Goal: Task Accomplishment & Management: Complete application form

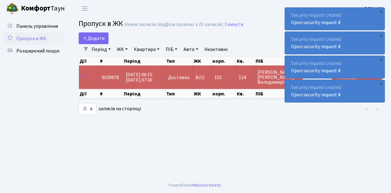
select select "25"
click at [23, 39] on span "Пропуск в ЖК" at bounding box center [31, 38] width 30 height 7
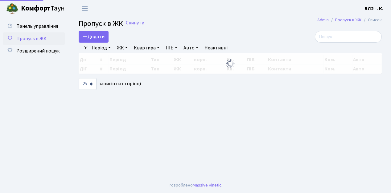
select select "25"
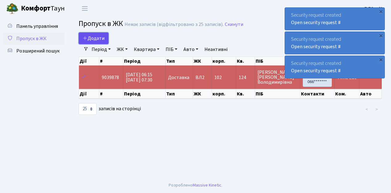
click at [99, 37] on span "Додати" at bounding box center [94, 38] width 22 height 7
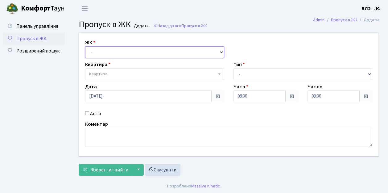
click at [95, 51] on select "- [STREET_ADDRESS][PERSON_NAME]" at bounding box center [154, 52] width 139 height 12
select select "317"
click at [85, 46] on select "- ВЛ1, Ужгородський пров., 4/1 ВЛ2, Голосіївський просп., 76 ВЛ3, пр.Голосіївсь…" at bounding box center [154, 52] width 139 height 12
select select
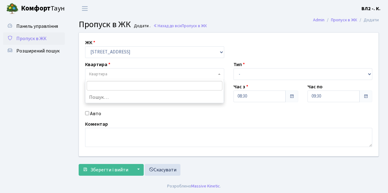
click at [112, 72] on span "Квартира" at bounding box center [152, 74] width 127 height 6
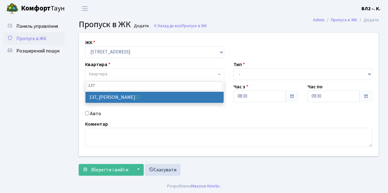
type input "137"
select select "38347"
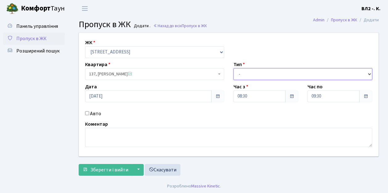
click at [241, 75] on select "- Доставка Таксі Гості Сервіс" at bounding box center [302, 74] width 139 height 12
select select "1"
click at [233, 68] on select "- Доставка Таксі Гості Сервіс" at bounding box center [302, 74] width 139 height 12
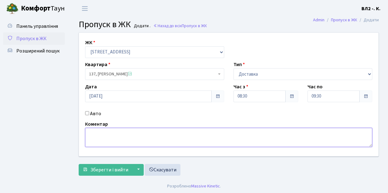
click at [113, 136] on textarea at bounding box center [228, 137] width 287 height 19
type textarea "Glovo"
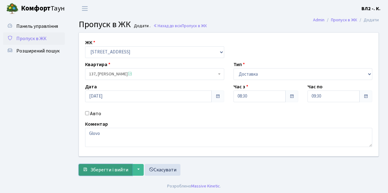
click at [116, 171] on span "Зберегти і вийти" at bounding box center [109, 169] width 38 height 7
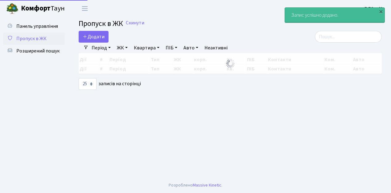
select select "25"
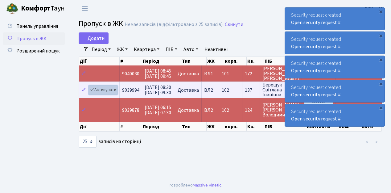
click at [111, 89] on link "Активувати" at bounding box center [103, 90] width 29 height 10
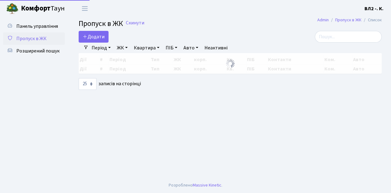
select select "25"
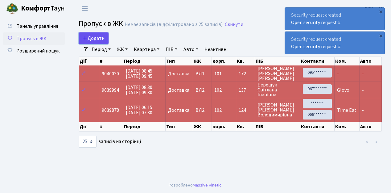
click at [96, 38] on span "Додати" at bounding box center [94, 38] width 22 height 7
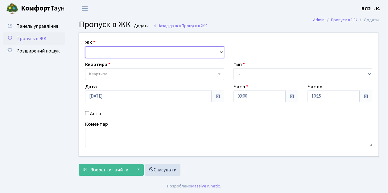
click at [104, 52] on select "- [STREET_ADDRESS][PERSON_NAME]" at bounding box center [154, 52] width 139 height 12
select select "317"
click at [85, 46] on select "- [STREET_ADDRESS][PERSON_NAME]" at bounding box center [154, 52] width 139 height 12
select select
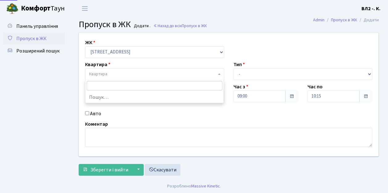
click at [112, 75] on span "Квартира" at bounding box center [152, 74] width 127 height 6
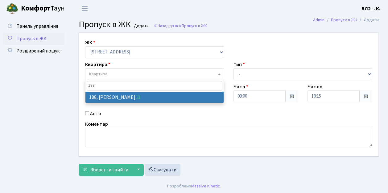
type input "188"
select select "40000"
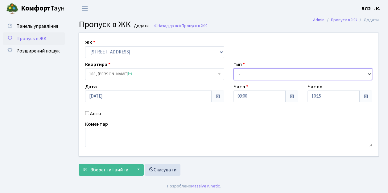
click at [237, 72] on select "- Доставка Таксі Гості Сервіс" at bounding box center [302, 74] width 139 height 12
select select "1"
click at [233, 68] on select "- Доставка Таксі Гості Сервіс" at bounding box center [302, 74] width 139 height 12
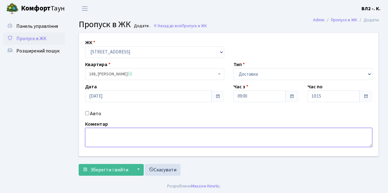
click at [108, 135] on textarea at bounding box center [228, 137] width 287 height 19
type textarea "Glovo"
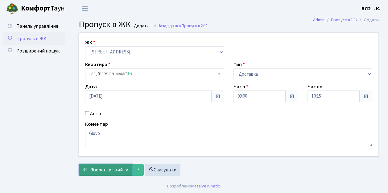
click at [109, 167] on span "Зберегти і вийти" at bounding box center [109, 169] width 38 height 7
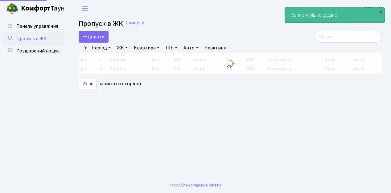
select select "25"
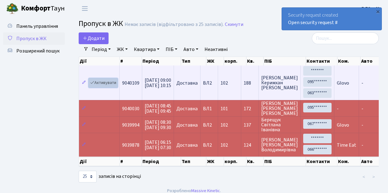
click at [106, 80] on link "Активувати" at bounding box center [103, 83] width 29 height 10
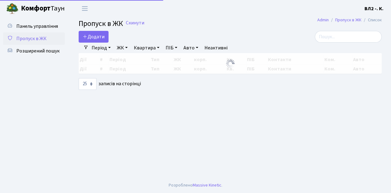
select select "25"
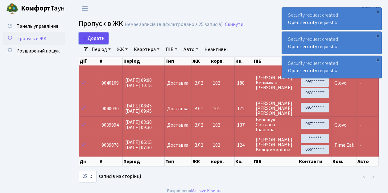
click at [94, 37] on span "Додати" at bounding box center [94, 38] width 22 height 7
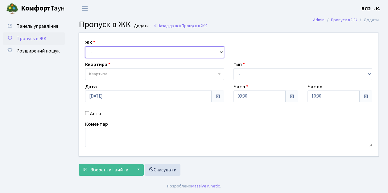
click at [99, 51] on select "- ВЛ1, Ужгородський пров., 4/1 ВЛ2, Голосіївський просп., 76 ВЛ3, пр.Голосіївсь…" at bounding box center [154, 52] width 139 height 12
select select "317"
click at [85, 46] on select "- ВЛ1, Ужгородський пров., 4/1 ВЛ2, Голосіївський просп., 76 ВЛ3, пр.Голосіївсь…" at bounding box center [154, 52] width 139 height 12
select select
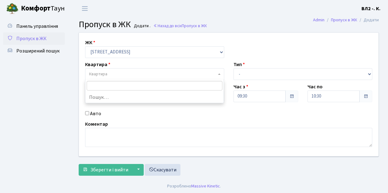
click at [112, 74] on span "Квартира" at bounding box center [152, 74] width 127 height 6
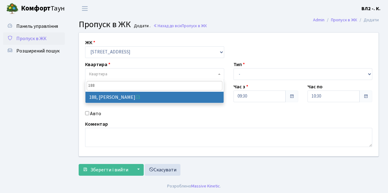
type input "188"
select select "40000"
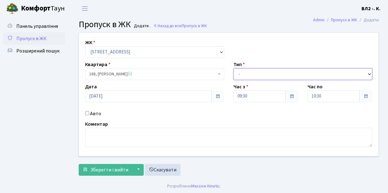
click at [264, 75] on select "- Доставка Таксі Гості Сервіс" at bounding box center [302, 74] width 139 height 12
select select "1"
click at [233, 68] on select "- Доставка Таксі Гості Сервіс" at bounding box center [302, 74] width 139 height 12
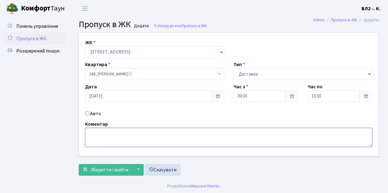
click at [130, 134] on textarea at bounding box center [228, 137] width 287 height 19
type textarea "Glovo"
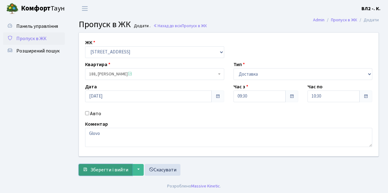
click at [109, 167] on span "Зберегти і вийти" at bounding box center [109, 169] width 38 height 7
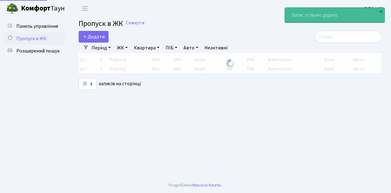
select select "25"
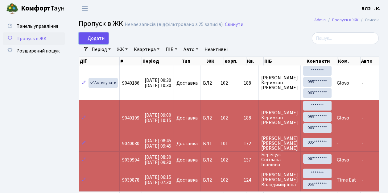
click at [101, 39] on span "Додати" at bounding box center [94, 38] width 22 height 7
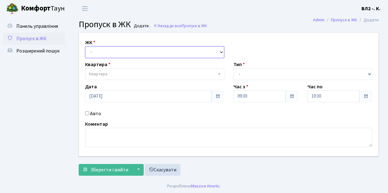
click at [97, 48] on select "- [STREET_ADDRESS][PERSON_NAME]" at bounding box center [154, 52] width 139 height 12
select select "317"
click at [85, 46] on select "- [STREET_ADDRESS][PERSON_NAME]" at bounding box center [154, 52] width 139 height 12
select select
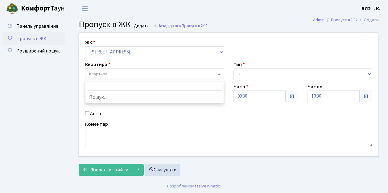
click at [113, 70] on span "Квартира" at bounding box center [154, 74] width 139 height 12
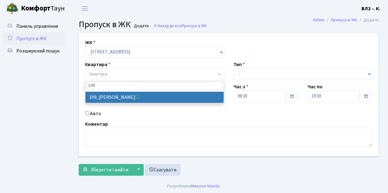
type input "109"
select select "38263"
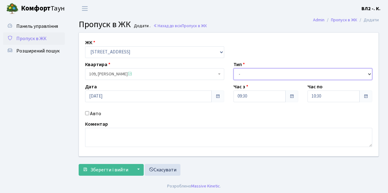
click at [260, 71] on select "- Доставка Таксі Гості Сервіс" at bounding box center [302, 74] width 139 height 12
select select "1"
click at [233, 68] on select "- Доставка Таксі Гості Сервіс" at bounding box center [302, 74] width 139 height 12
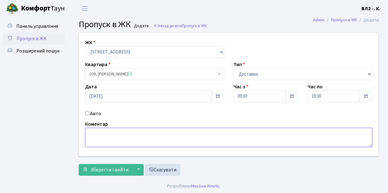
click at [100, 140] on textarea at bounding box center [228, 137] width 287 height 19
click at [101, 140] on textarea at bounding box center [228, 137] width 287 height 19
type textarea "makeup"
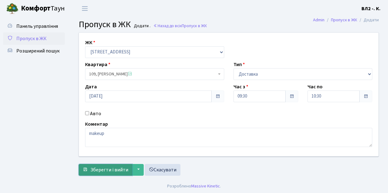
click at [105, 167] on span "Зберегти і вийти" at bounding box center [109, 169] width 38 height 7
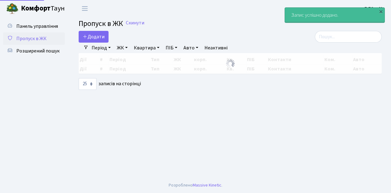
select select "25"
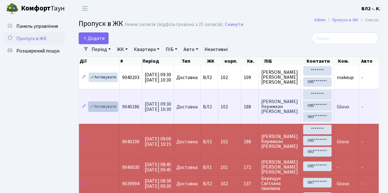
click at [105, 106] on link "Активувати" at bounding box center [103, 107] width 29 height 10
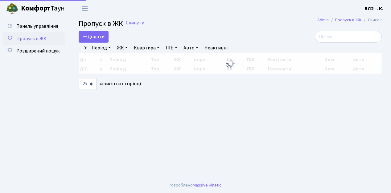
select select "25"
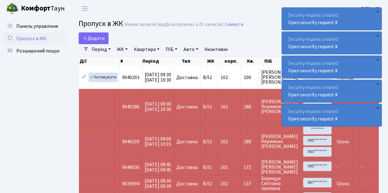
click at [41, 41] on span "Пропуск в ЖК" at bounding box center [31, 38] width 30 height 7
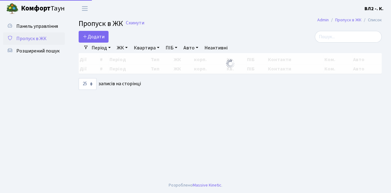
select select "25"
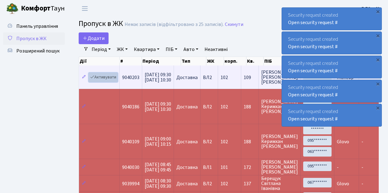
click at [109, 77] on link "Активувати" at bounding box center [103, 77] width 29 height 10
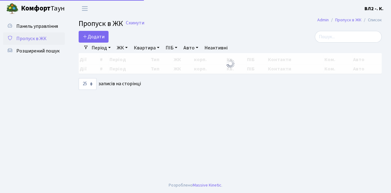
select select "25"
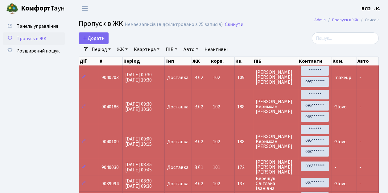
click at [35, 39] on span "Пропуск в ЖК" at bounding box center [31, 38] width 30 height 7
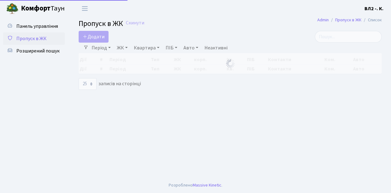
select select "25"
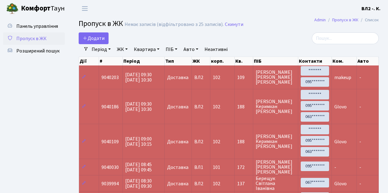
click at [32, 41] on span "Пропуск в ЖК" at bounding box center [31, 38] width 30 height 7
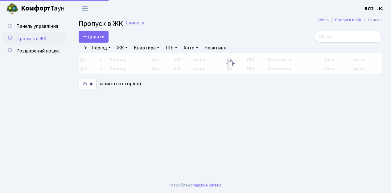
select select "25"
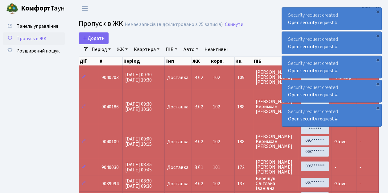
click at [31, 38] on span "Пропуск в ЖК" at bounding box center [31, 38] width 30 height 7
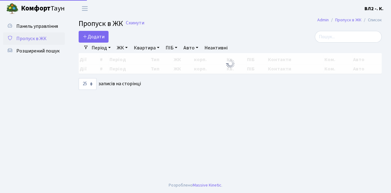
select select "25"
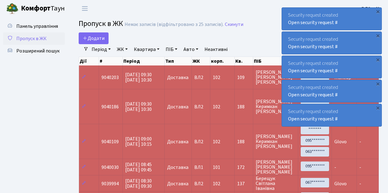
click at [34, 40] on span "Пропуск в ЖК" at bounding box center [31, 38] width 30 height 7
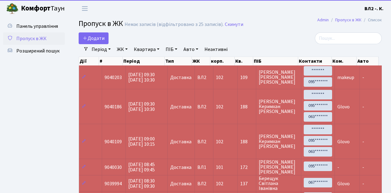
select select "25"
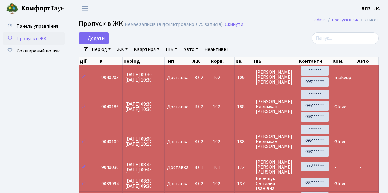
click at [30, 39] on span "Пропуск в ЖК" at bounding box center [31, 38] width 30 height 7
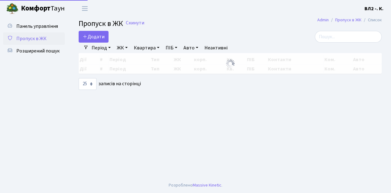
select select "25"
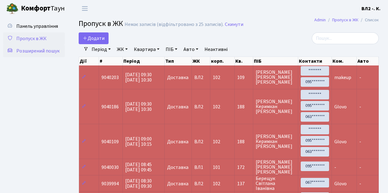
click at [40, 52] on span "Розширений пошук" at bounding box center [37, 50] width 43 height 7
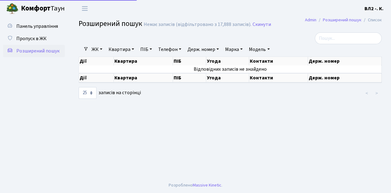
select select "25"
click at [113, 51] on link "Квартира" at bounding box center [121, 49] width 31 height 10
type input "50"
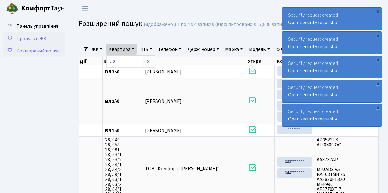
click at [31, 40] on span "Пропуск в ЖК" at bounding box center [31, 38] width 30 height 7
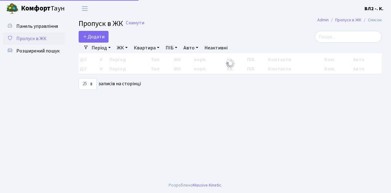
select select "25"
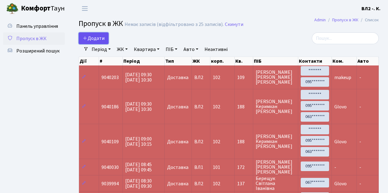
click at [93, 39] on span "Додати" at bounding box center [94, 38] width 22 height 7
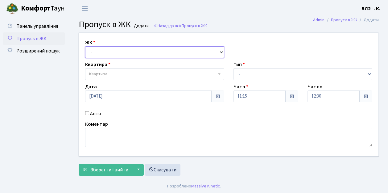
click at [96, 51] on select "- [STREET_ADDRESS][PERSON_NAME]" at bounding box center [154, 52] width 139 height 12
select select "317"
click at [85, 46] on select "- [STREET_ADDRESS][PERSON_NAME]" at bounding box center [154, 52] width 139 height 12
select select
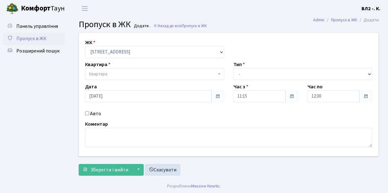
click at [105, 74] on span "Квартира" at bounding box center [98, 74] width 18 height 6
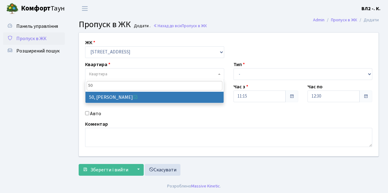
type input "50"
select select "38089"
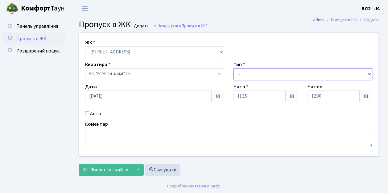
click at [251, 71] on select "- Доставка Таксі Гості Сервіс" at bounding box center [302, 74] width 139 height 12
select select "18"
click at [233, 68] on select "- Доставка Таксі Гості Сервіс" at bounding box center [302, 74] width 139 height 12
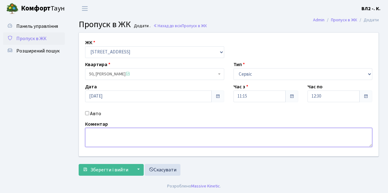
click at [101, 140] on textarea at bounding box center [228, 137] width 287 height 19
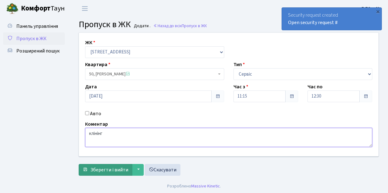
type textarea "клінінг"
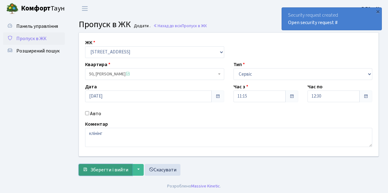
click at [108, 171] on span "Зберегти і вийти" at bounding box center [109, 169] width 38 height 7
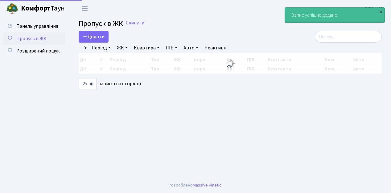
select select "25"
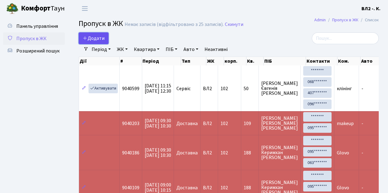
click at [94, 39] on span "Додати" at bounding box center [94, 38] width 22 height 7
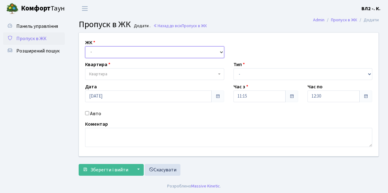
click at [96, 49] on select "- ВЛ1, Ужгородський пров., 4/1 ВЛ2, Голосіївський просп., 76 ВЛ3, пр.Голосіївсь…" at bounding box center [154, 52] width 139 height 12
select select "317"
click at [85, 46] on select "- ВЛ1, Ужгородський пров., 4/1 ВЛ2, Голосіївський просп., 76 ВЛ3, пр.Голосіївсь…" at bounding box center [154, 52] width 139 height 12
select select
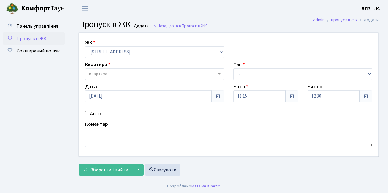
click at [110, 75] on span "Квартира" at bounding box center [152, 74] width 127 height 6
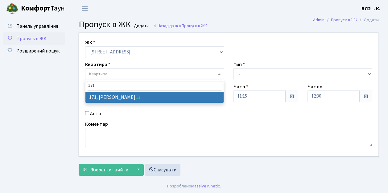
type input "171"
select select "38449"
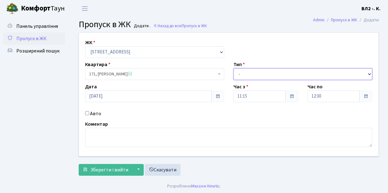
click at [262, 77] on select "- Доставка Таксі Гості Сервіс" at bounding box center [302, 74] width 139 height 12
select select "1"
click at [233, 68] on select "- Доставка Таксі Гості Сервіс" at bounding box center [302, 74] width 139 height 12
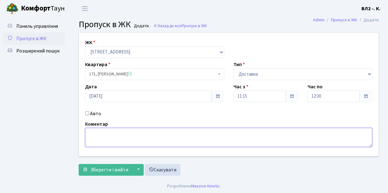
click at [131, 135] on textarea at bounding box center [228, 137] width 287 height 19
type textarea "Glovo"
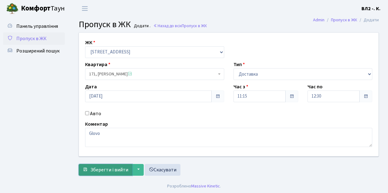
click at [114, 166] on span "Зберегти і вийти" at bounding box center [109, 169] width 38 height 7
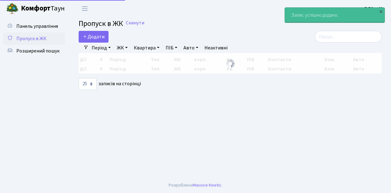
select select "25"
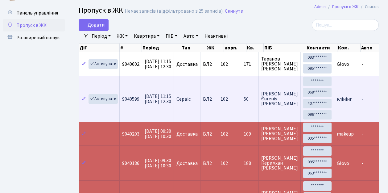
scroll to position [20, 0]
